Goal: Information Seeking & Learning: Learn about a topic

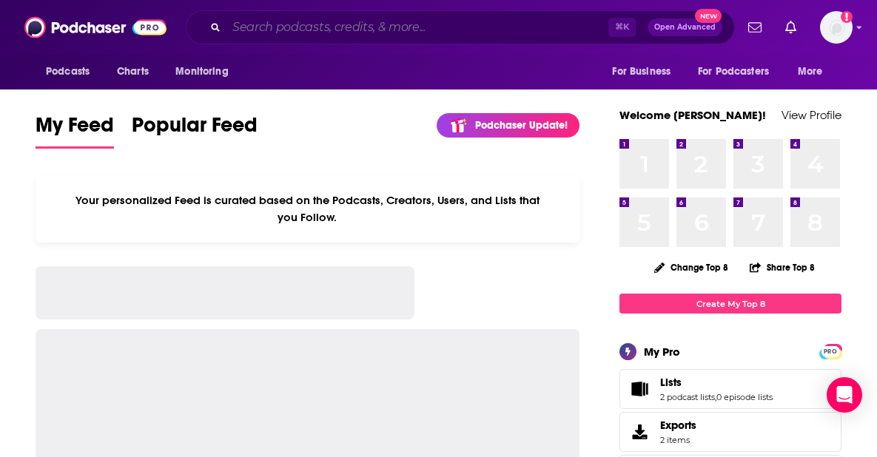
click at [358, 35] on input "Search podcasts, credits, & more..." at bounding box center [417, 28] width 382 height 24
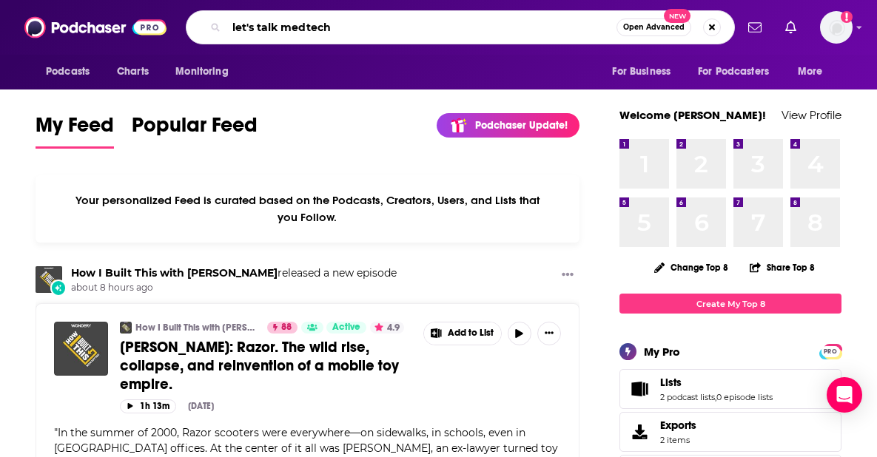
type input "let's talk medtech"
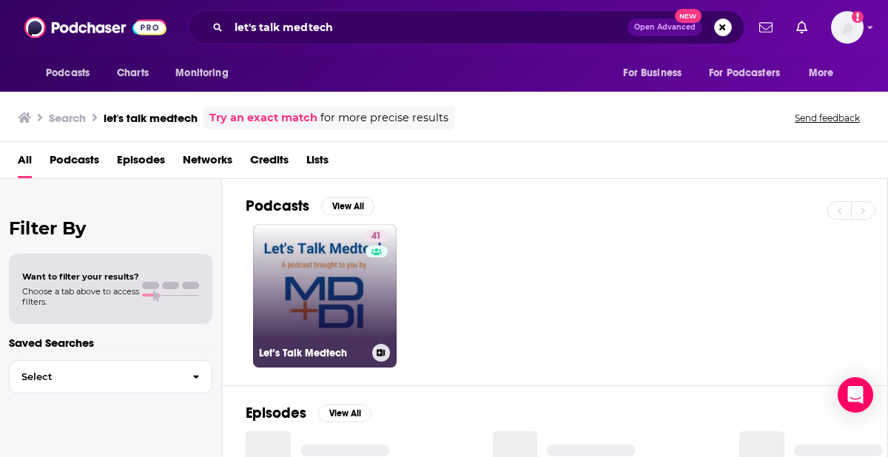
click at [334, 317] on link "41 Let’s Talk Medtech" at bounding box center [325, 296] width 144 height 144
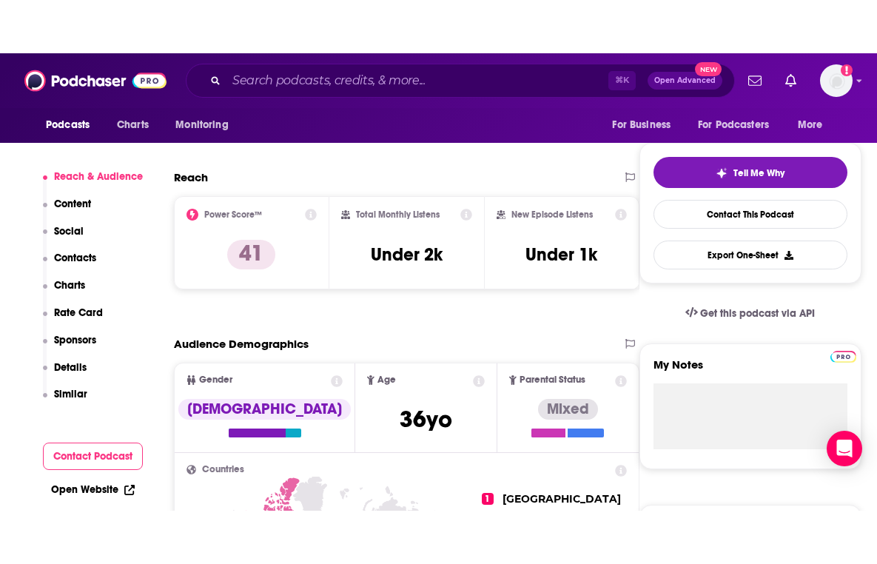
scroll to position [247, 0]
